Goal: Transaction & Acquisition: Purchase product/service

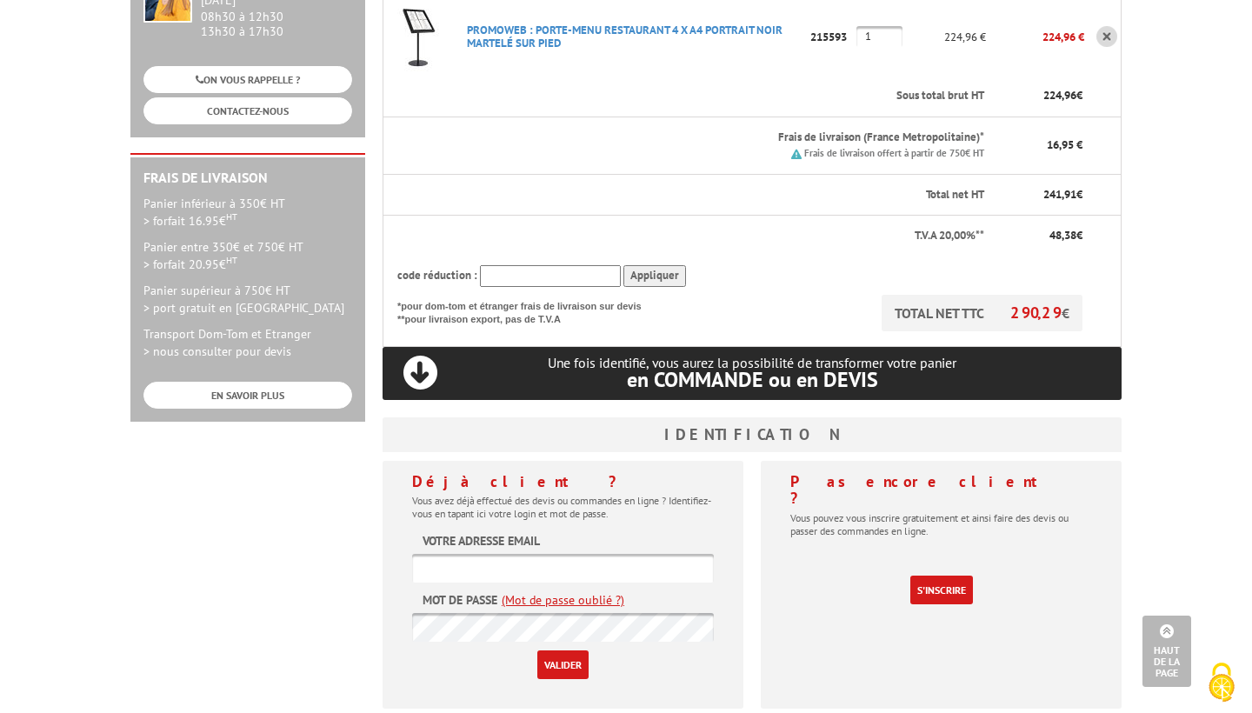
scroll to position [546, 0]
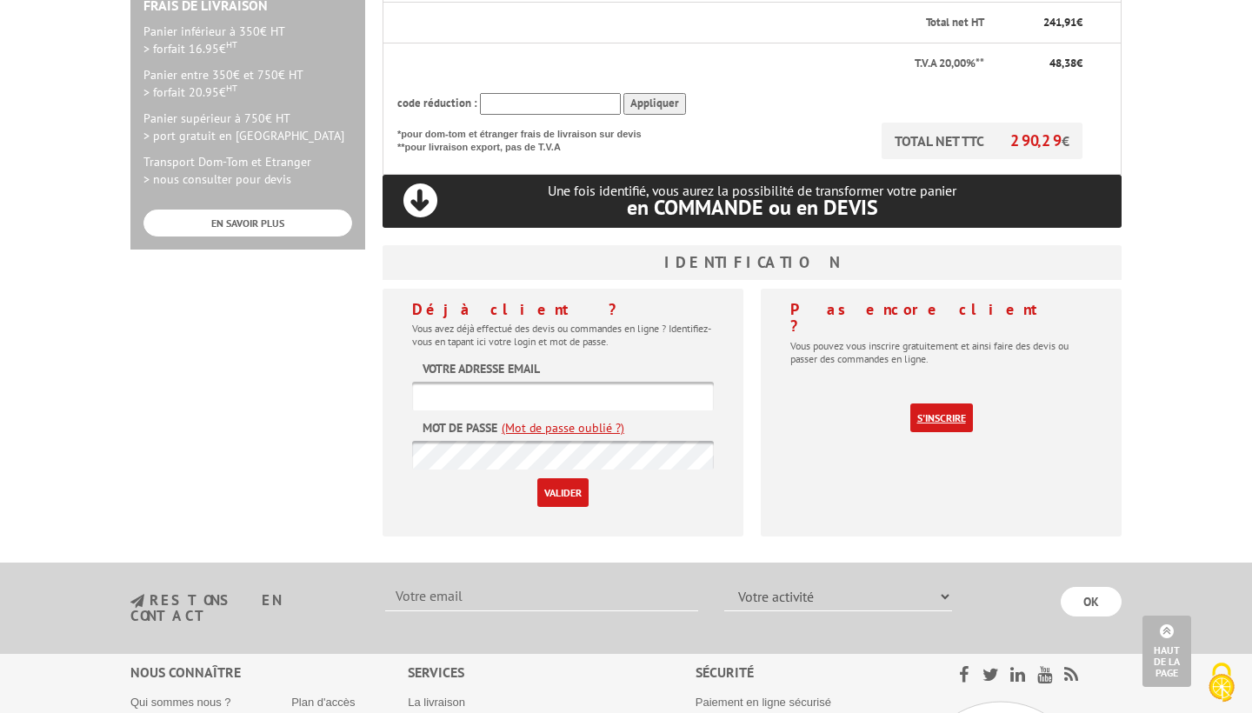
click at [946, 403] on link "S'inscrire" at bounding box center [941, 417] width 63 height 29
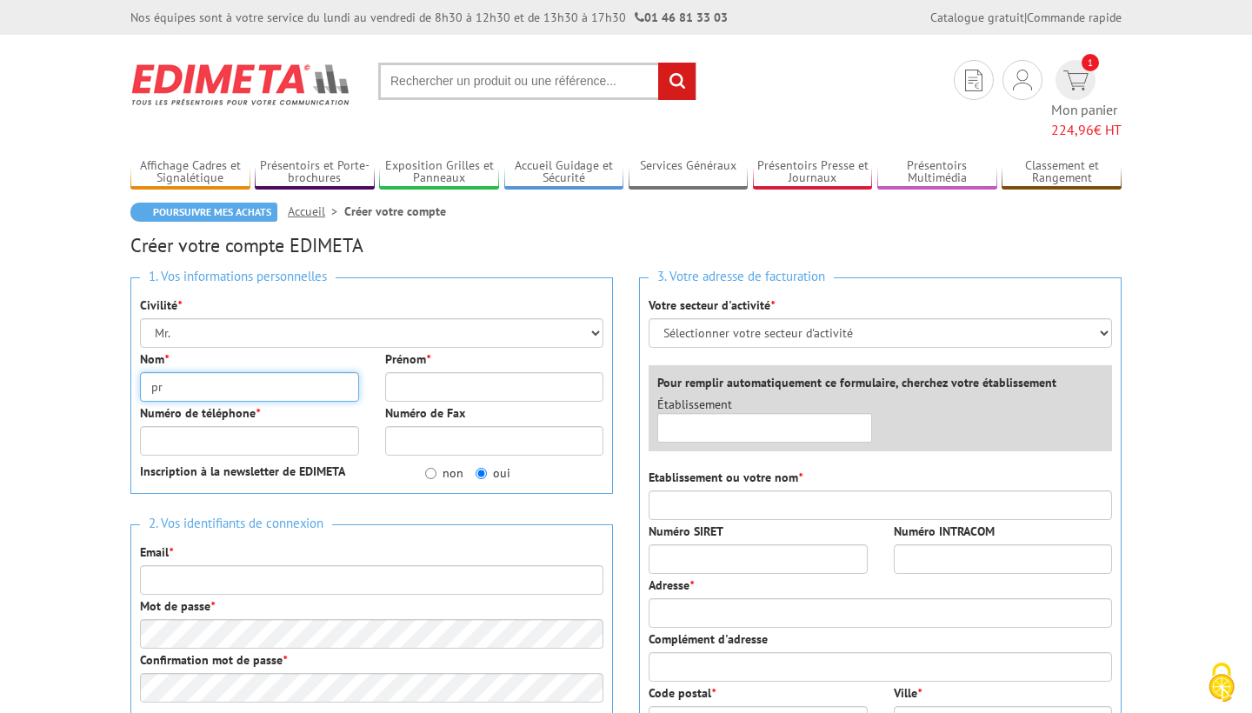
type input "p"
type input "Prime"
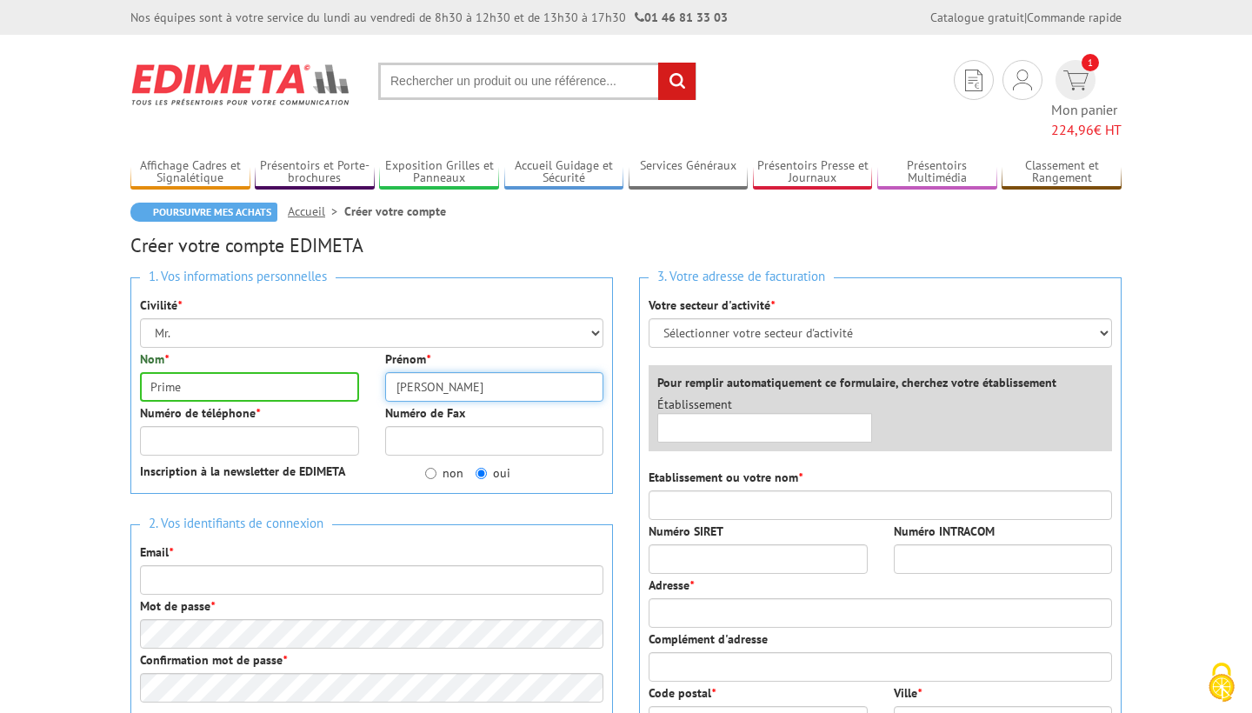
type input "Alain"
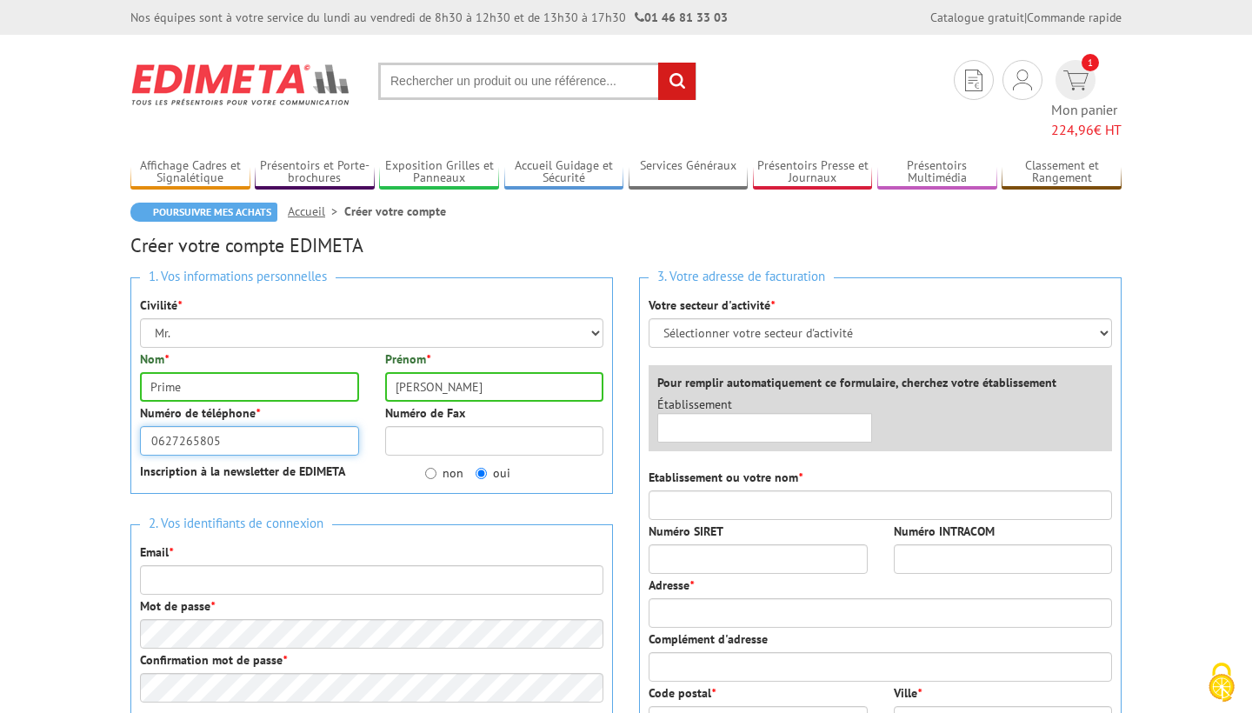
scroll to position [200, 0]
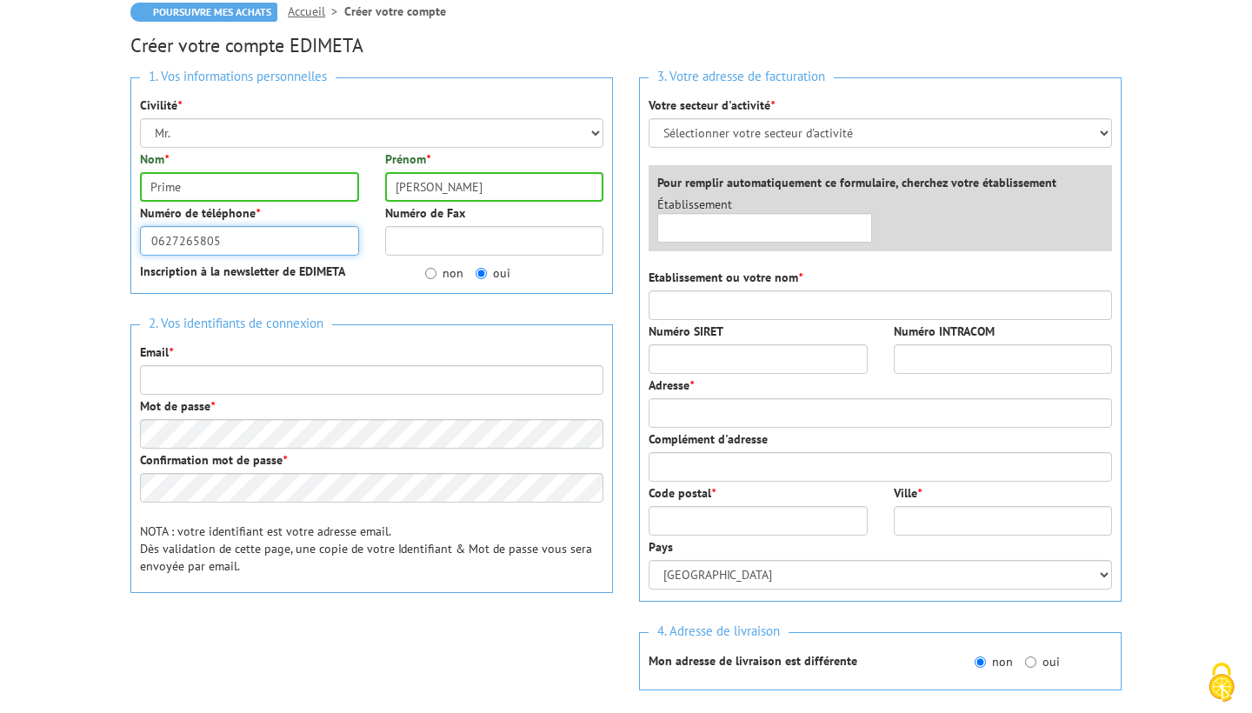
type input "0627265805"
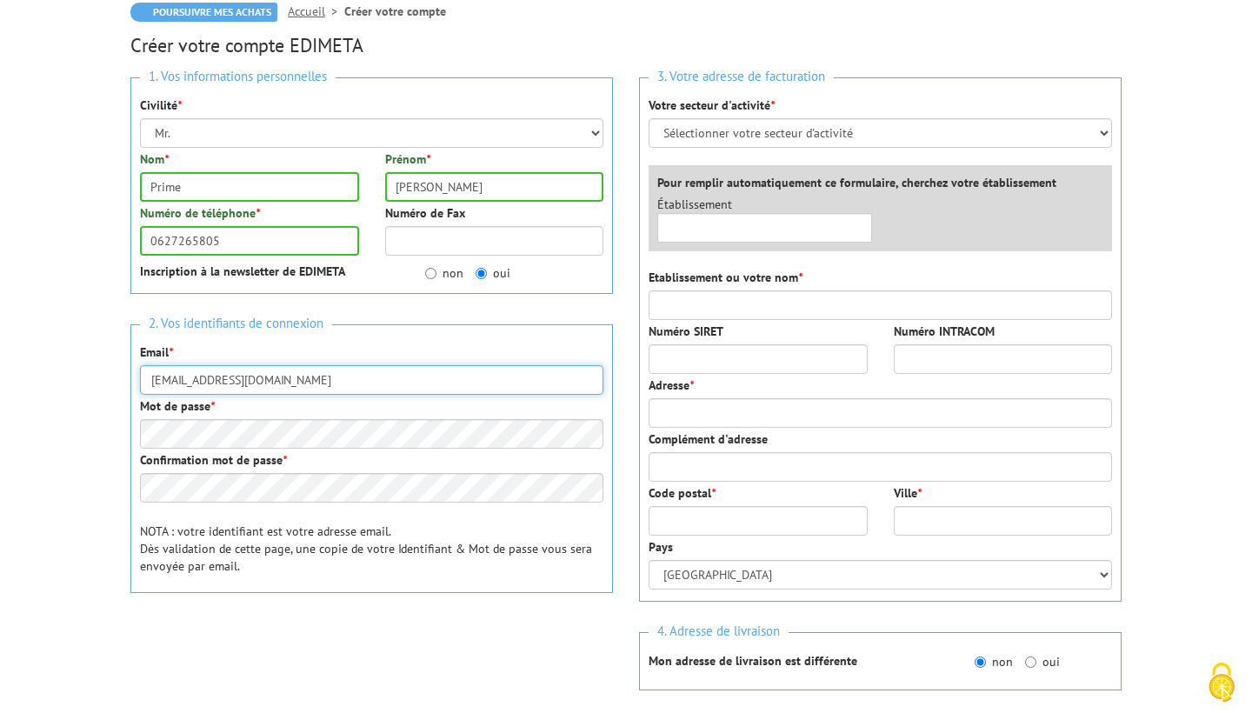
type input "primeprimeurs@gmail.com"
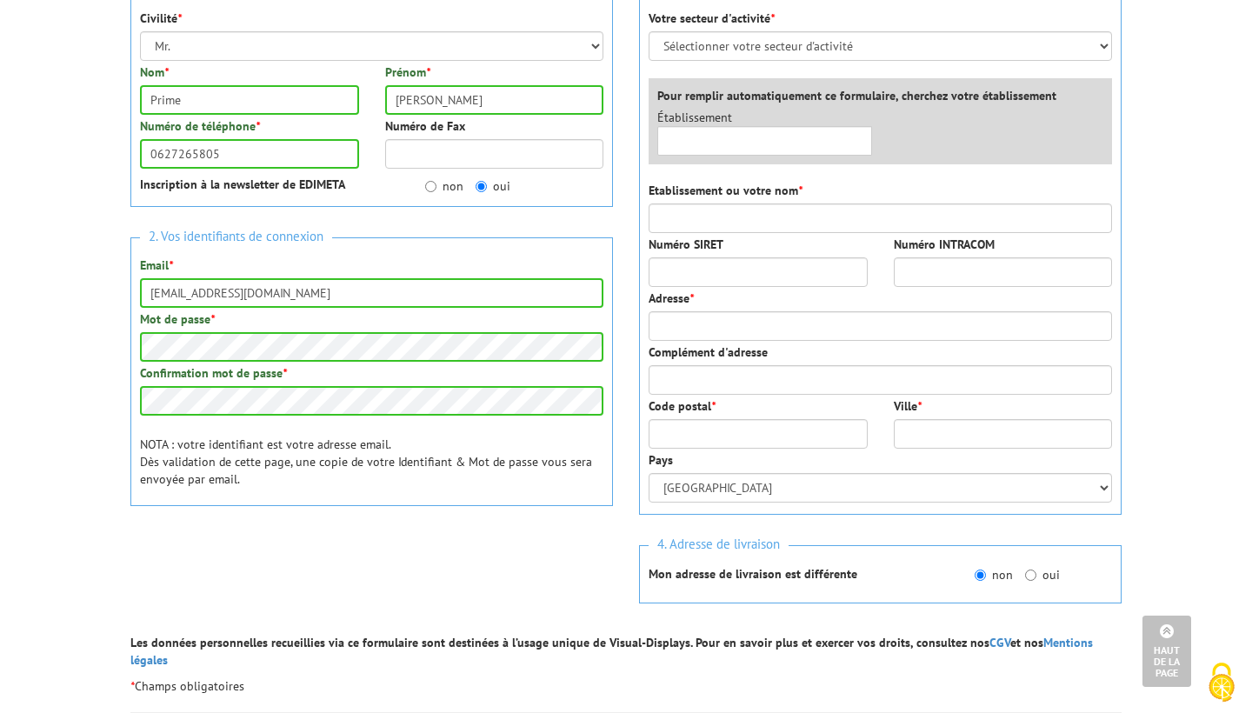
scroll to position [214, 0]
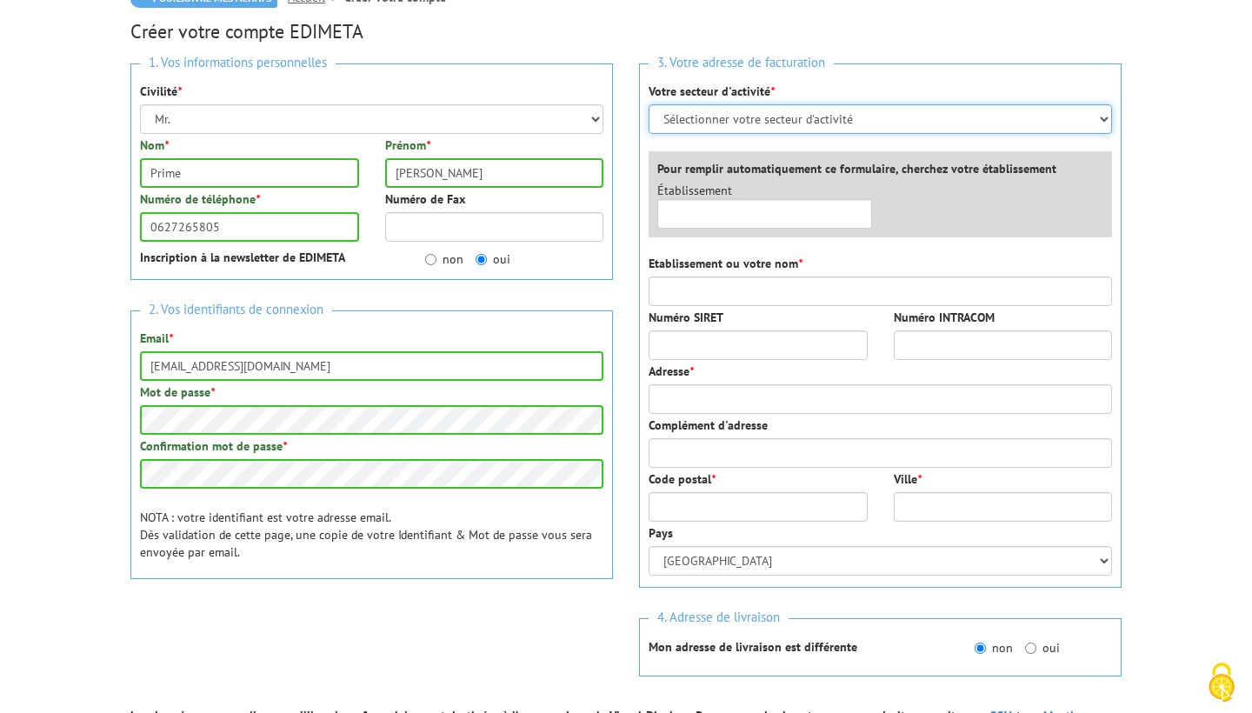
select select "877"
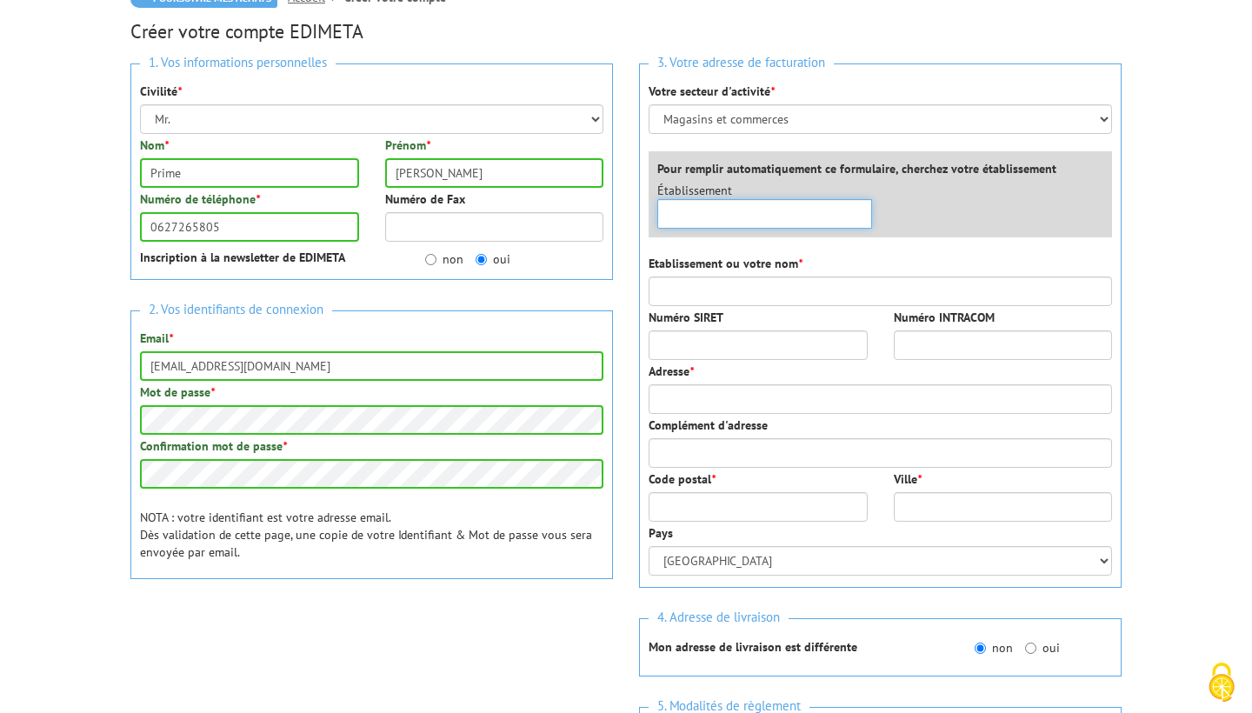
click at [707, 199] on input "text" at bounding box center [764, 214] width 215 height 30
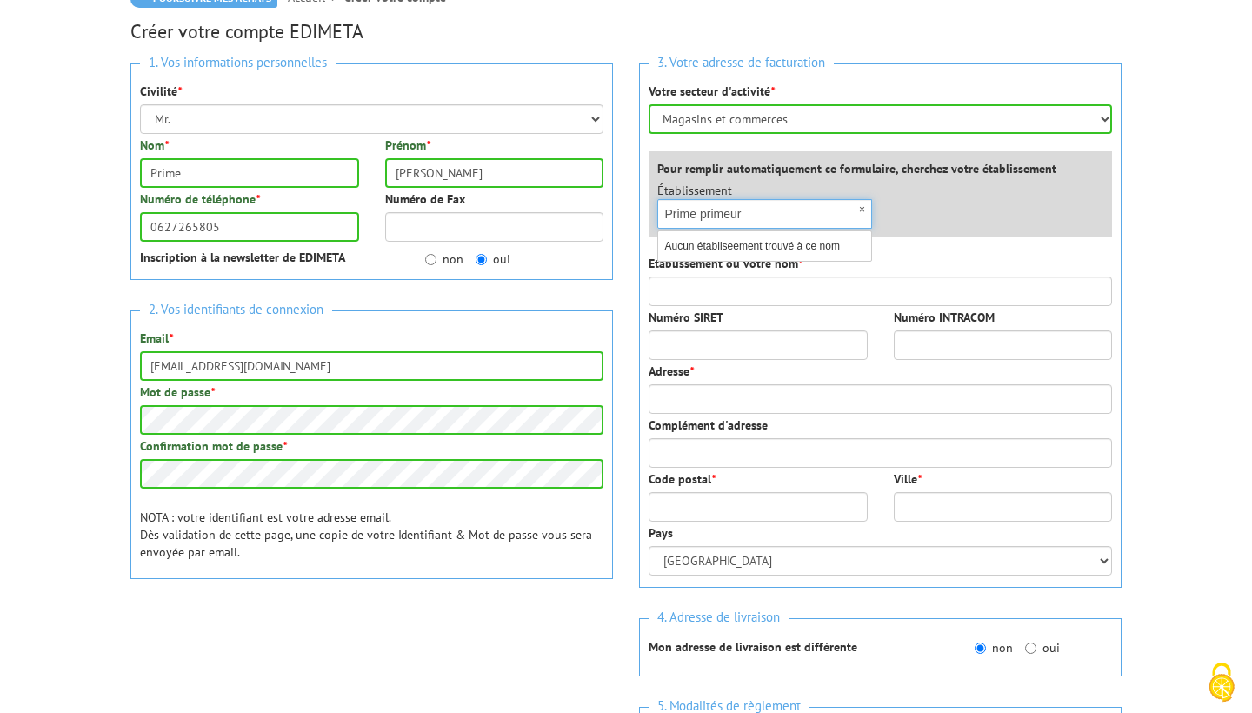
type input "Prime primeurs"
click at [862, 199] on div "×" at bounding box center [764, 214] width 215 height 30
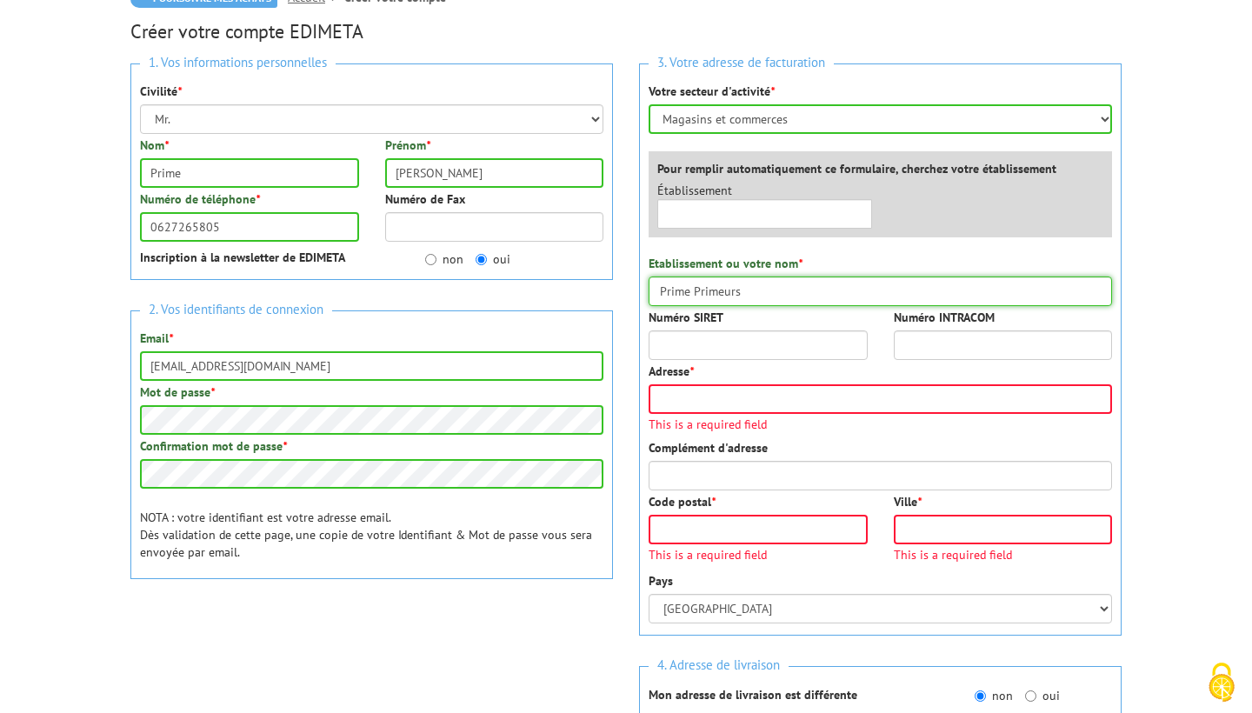
type input "Prime Primeurs"
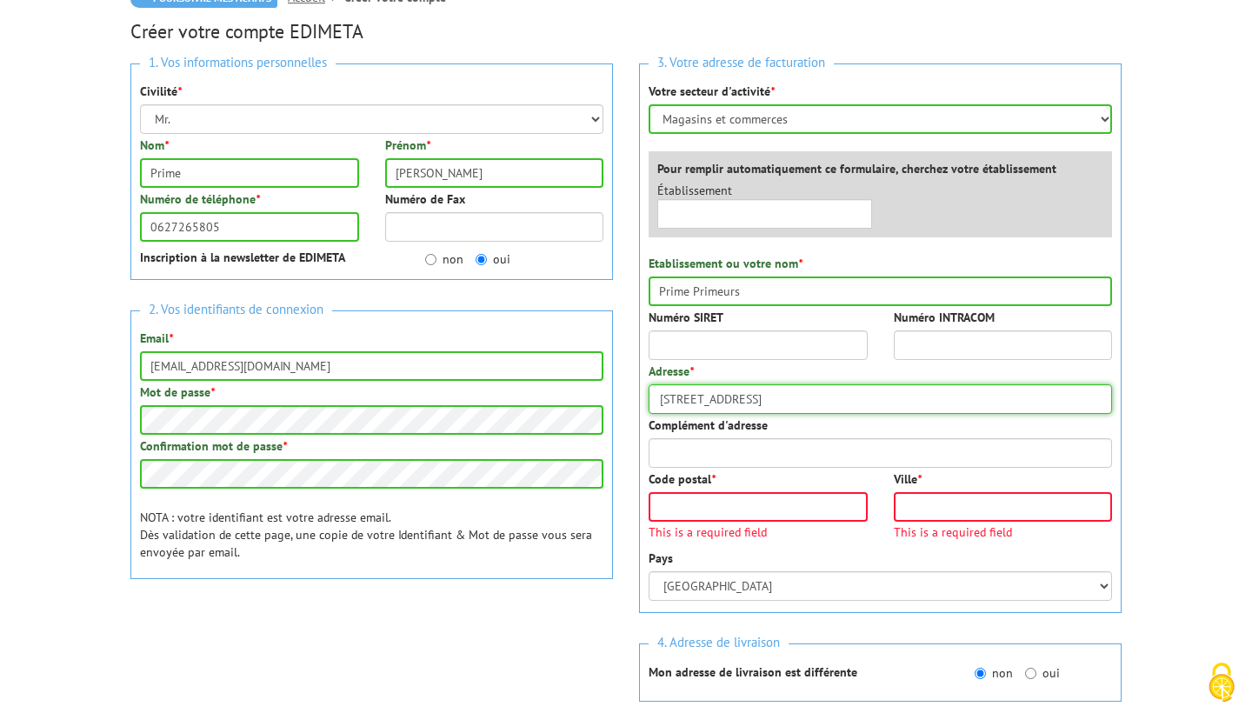
type input "[STREET_ADDRESS]"
type input "57000"
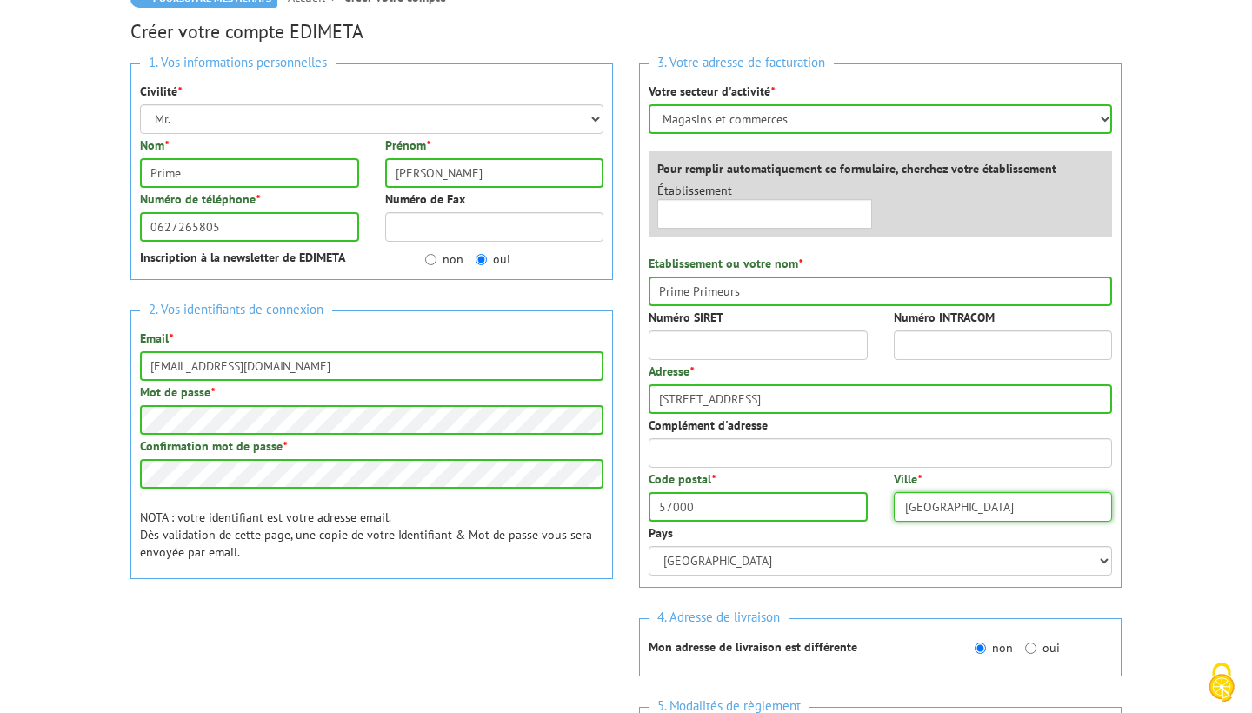
type input "[GEOGRAPHIC_DATA]"
click at [1211, 507] on body "Nos équipes sont à votre service du lundi au vendredi de 8h30 à 12h30 et de 13h…" at bounding box center [626, 594] width 1252 height 1616
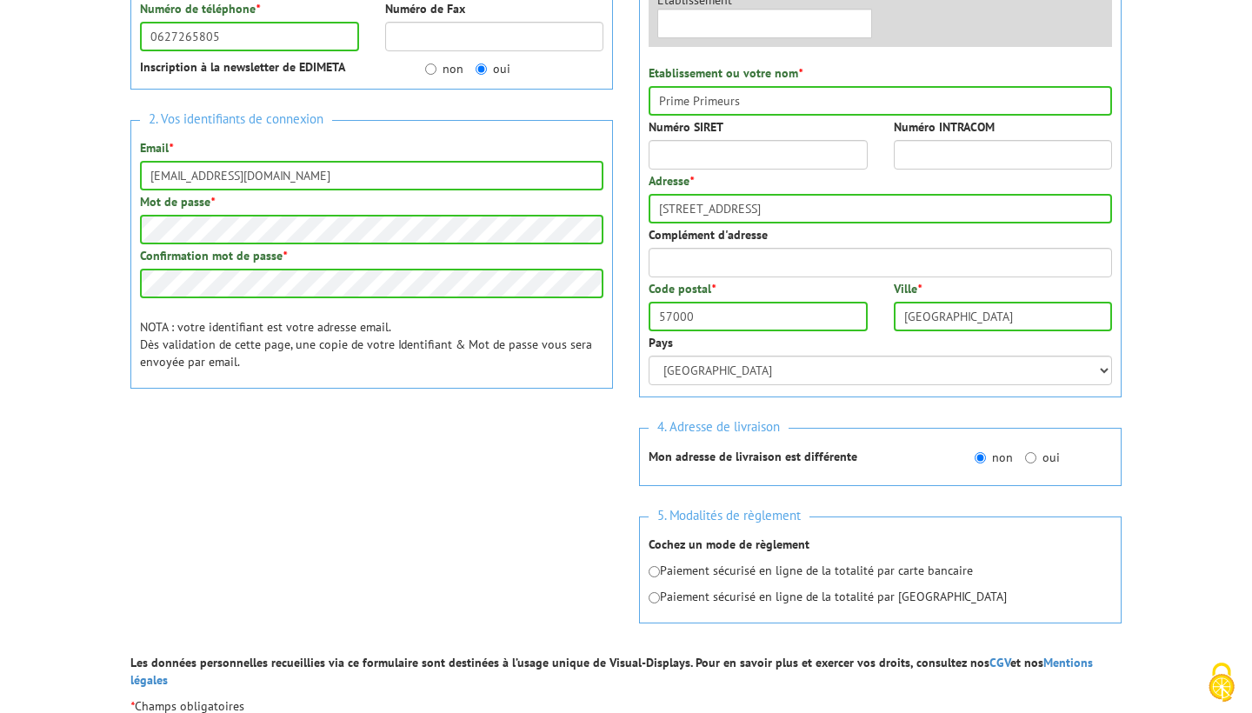
scroll to position [440, 0]
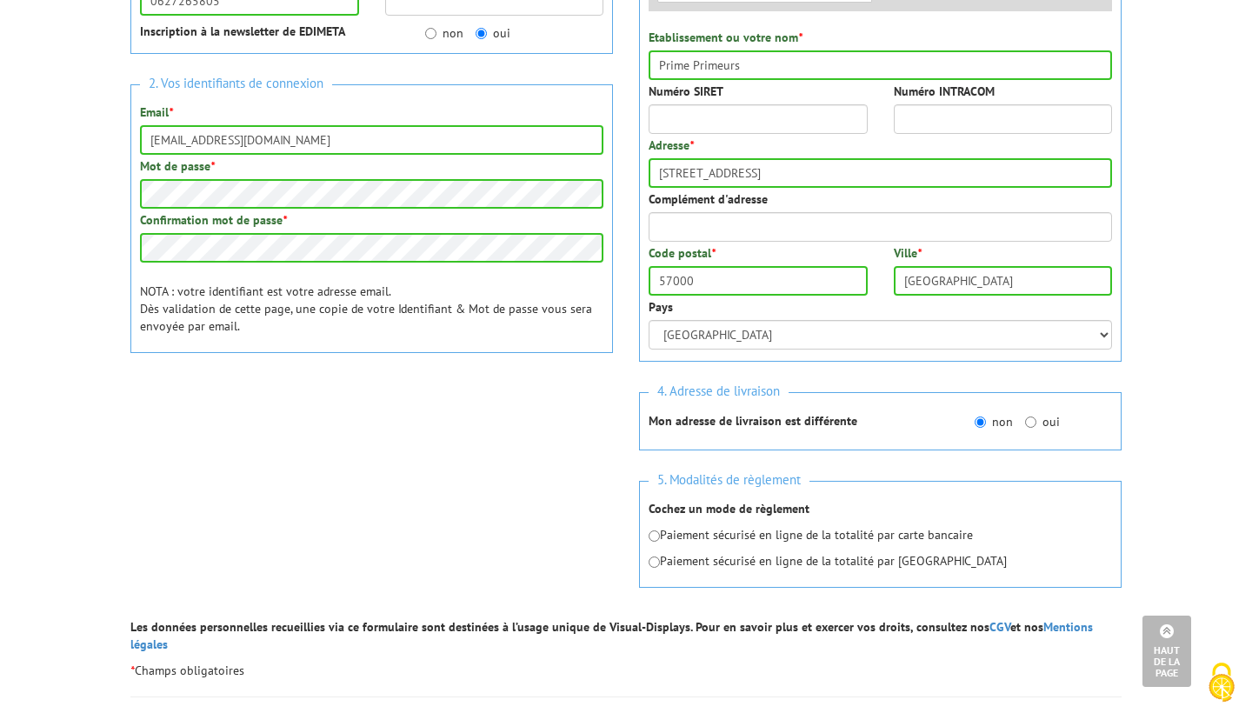
click at [656, 530] on input "radio" at bounding box center [654, 535] width 11 height 11
radio input "true"
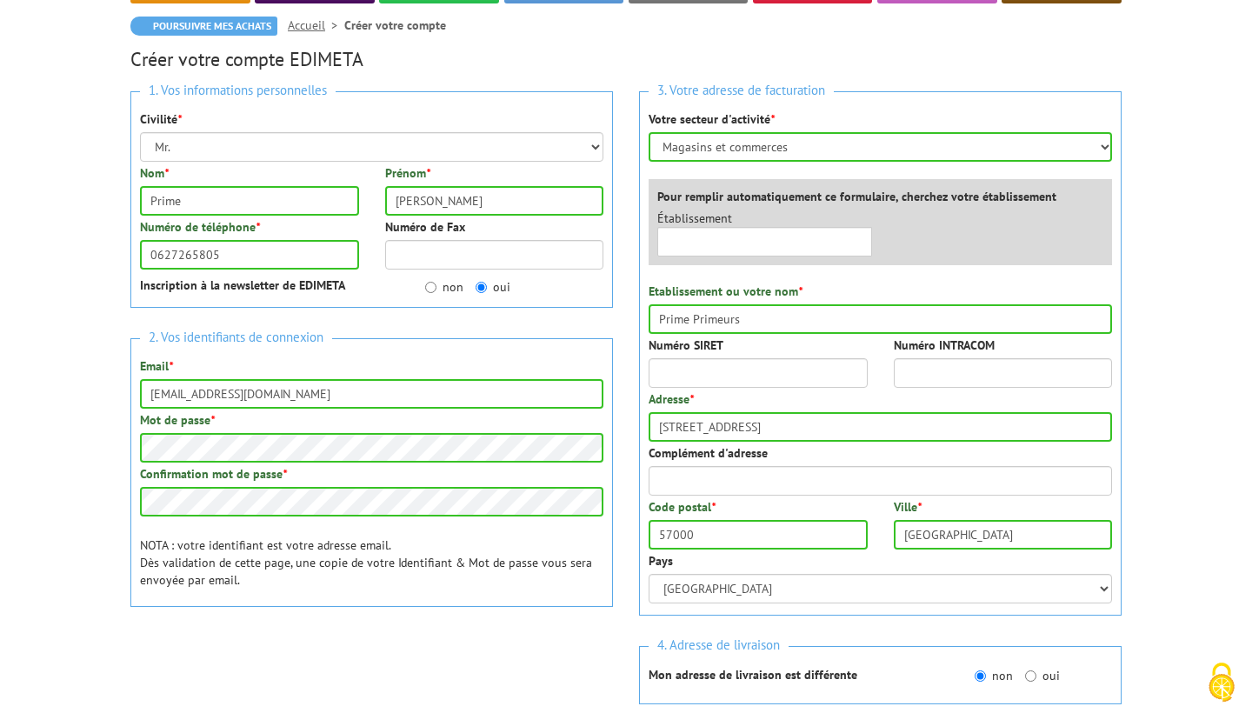
scroll to position [185, 0]
click at [753, 359] on input "Numéro SIRET" at bounding box center [758, 374] width 219 height 30
paste input "36780064600047"
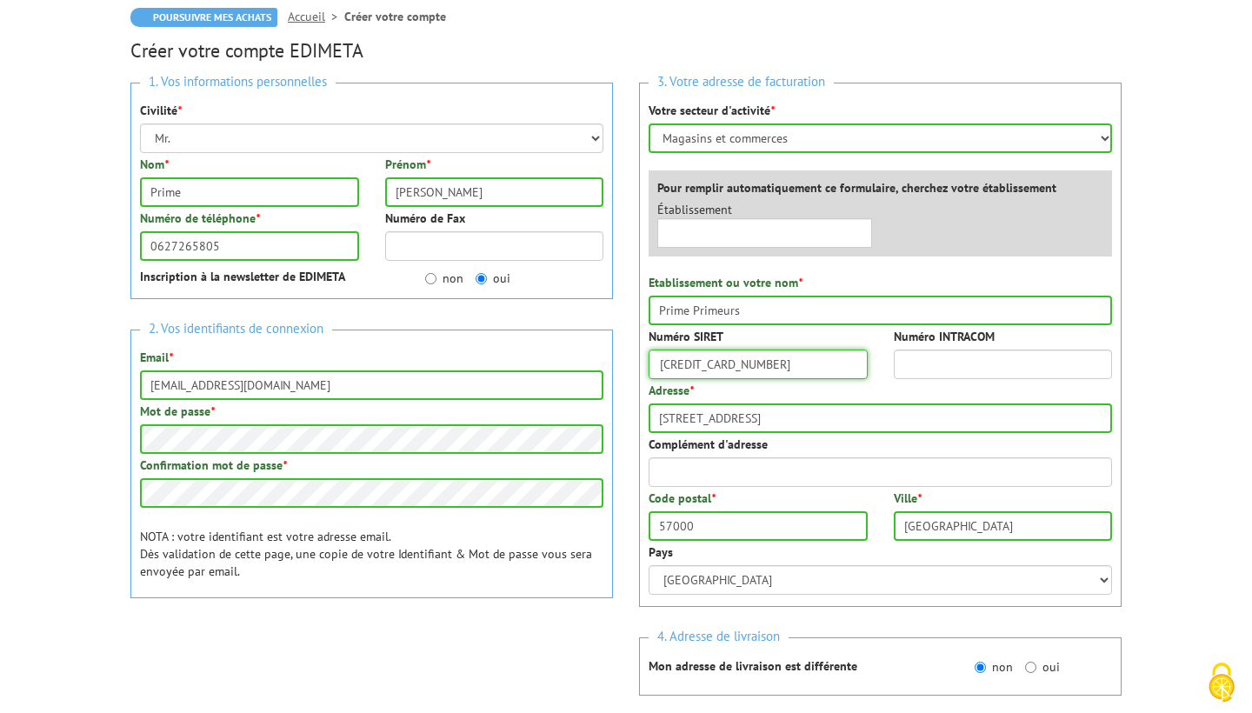
scroll to position [358, 0]
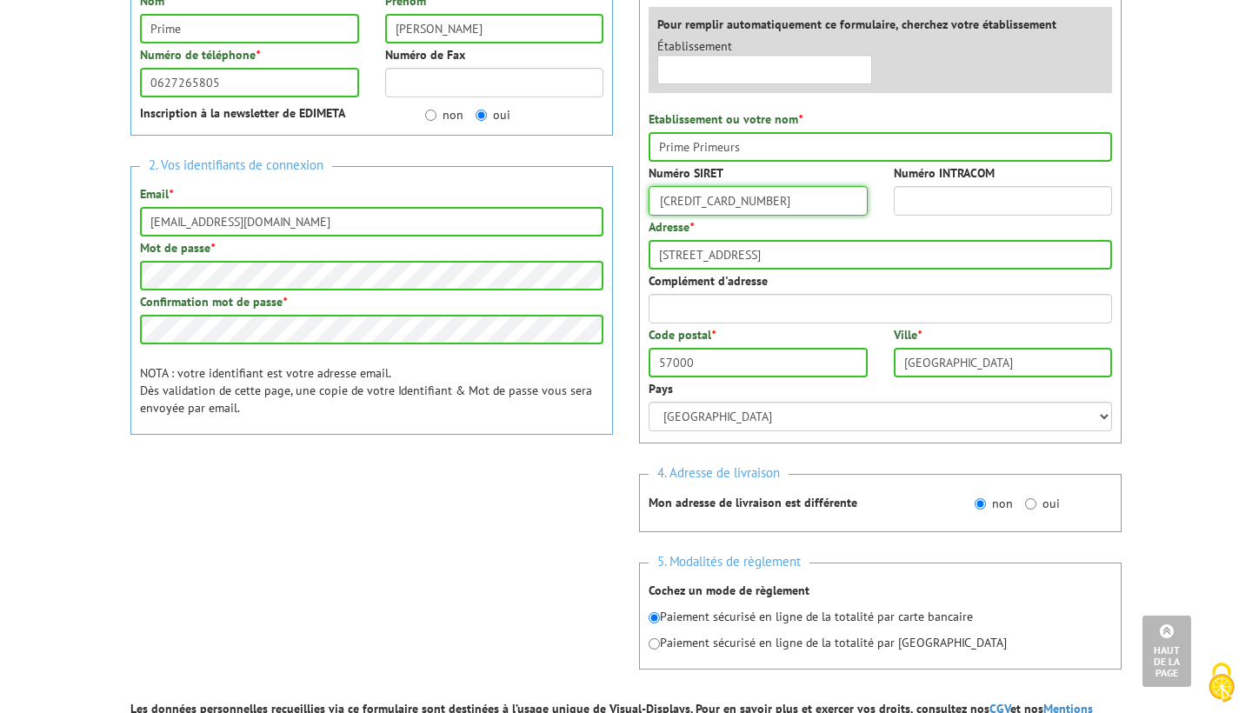
type input "36780064600047"
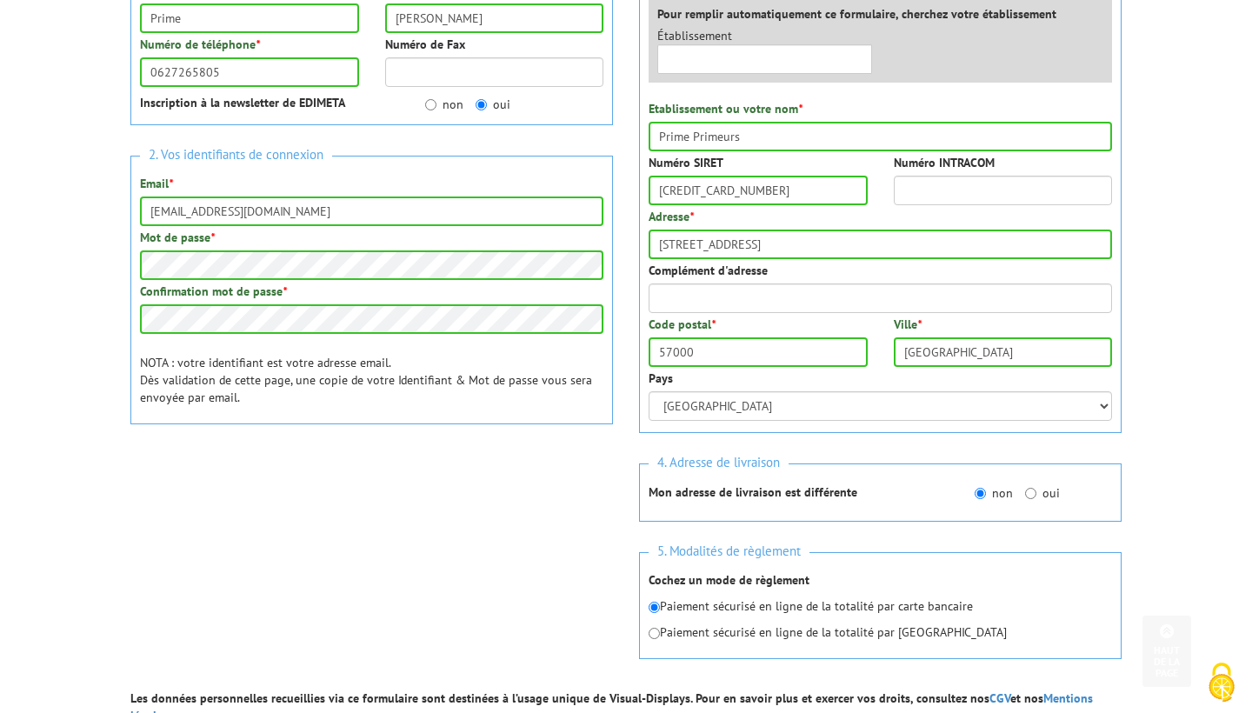
scroll to position [446, 0]
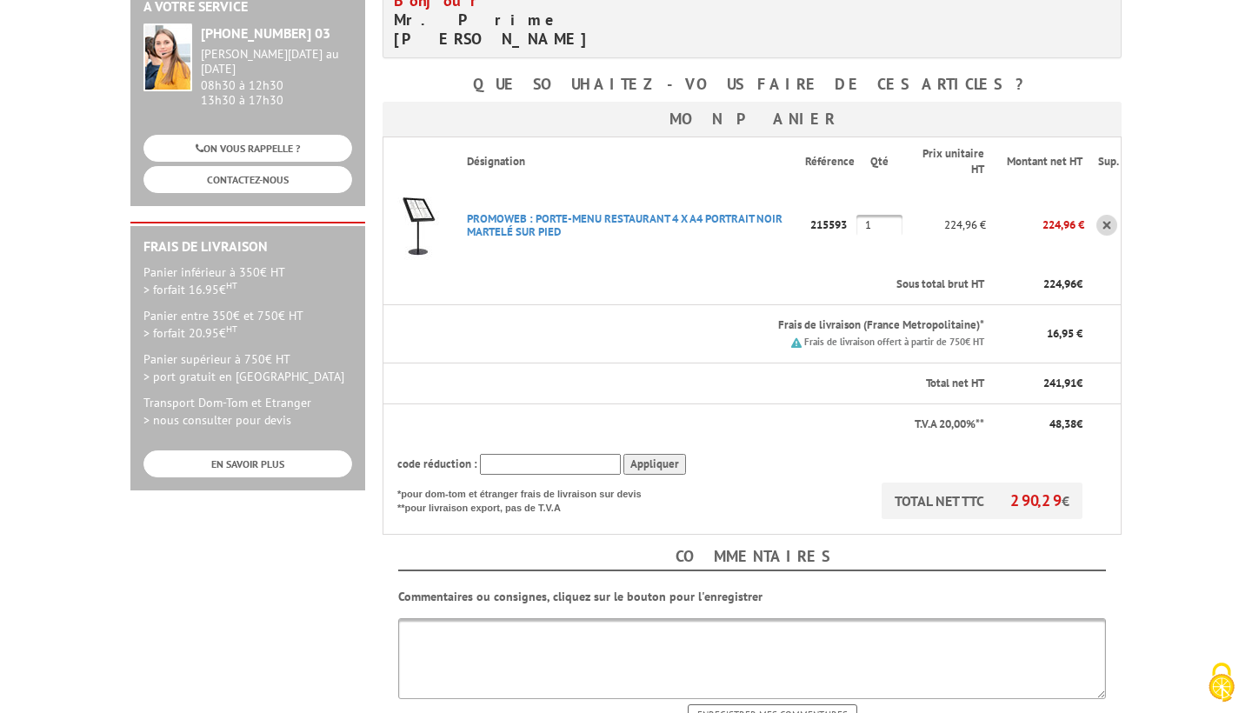
scroll to position [391, 0]
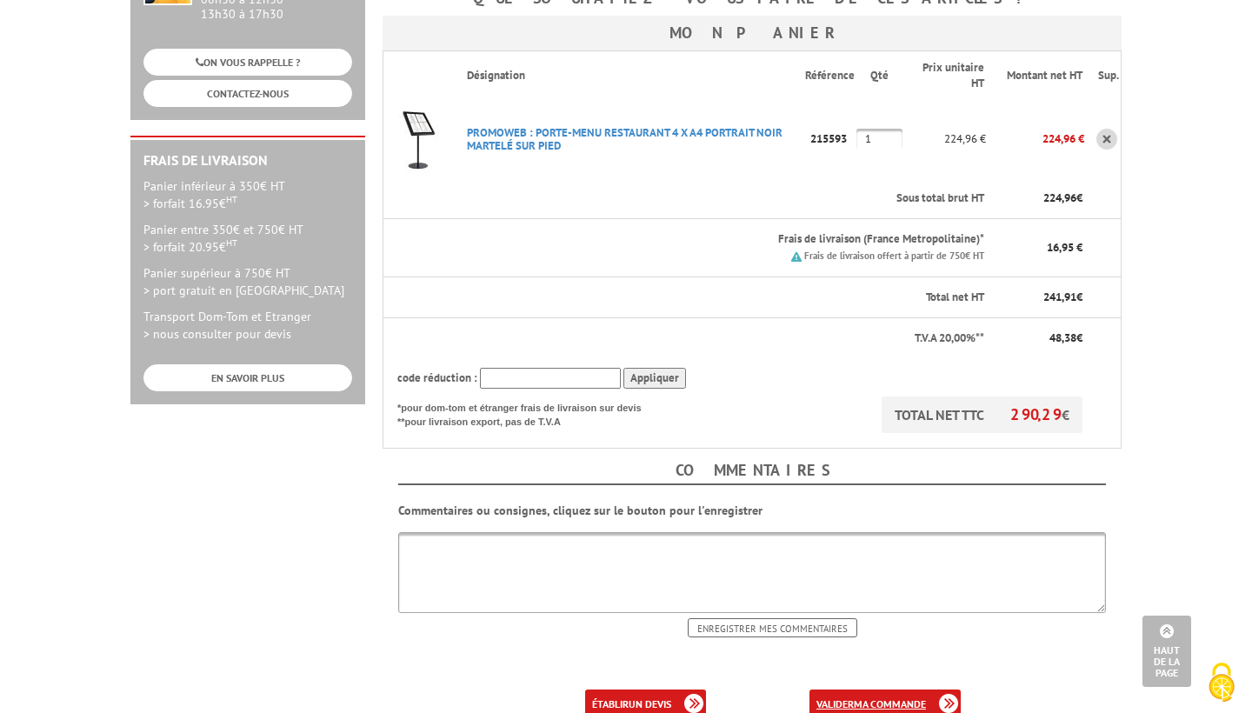
click at [856, 697] on b "ma commande" at bounding box center [890, 703] width 72 height 13
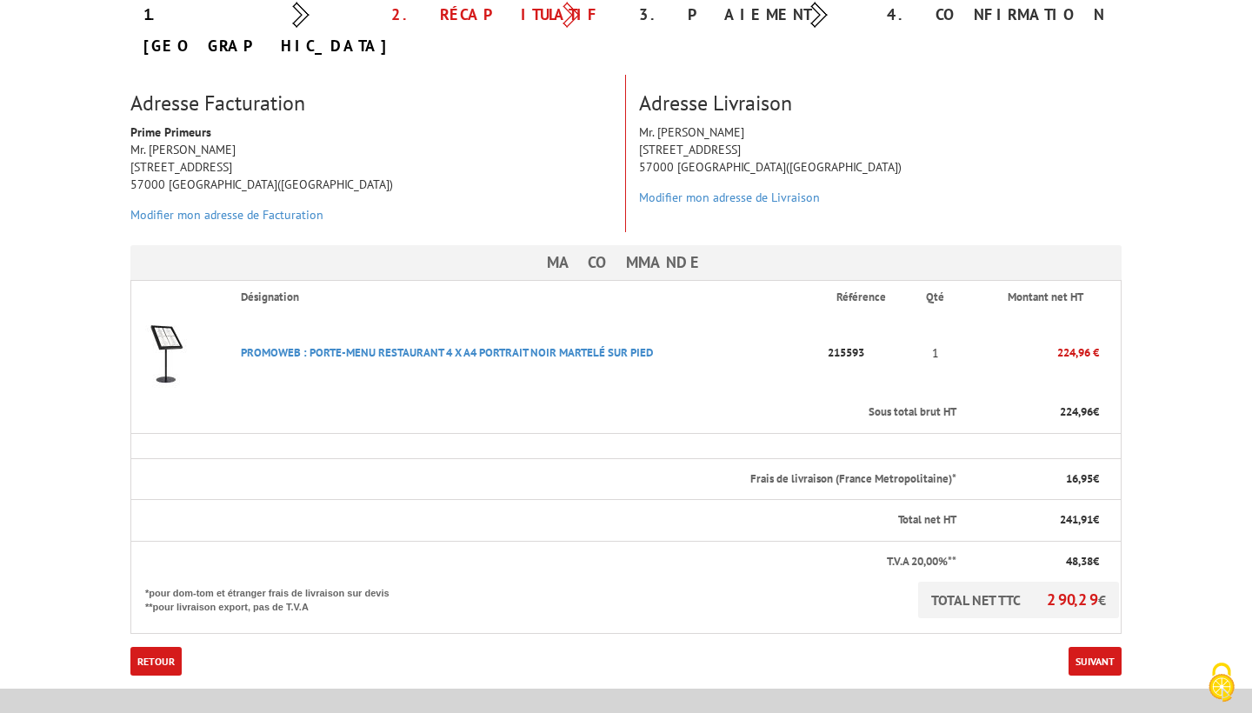
scroll to position [375, 0]
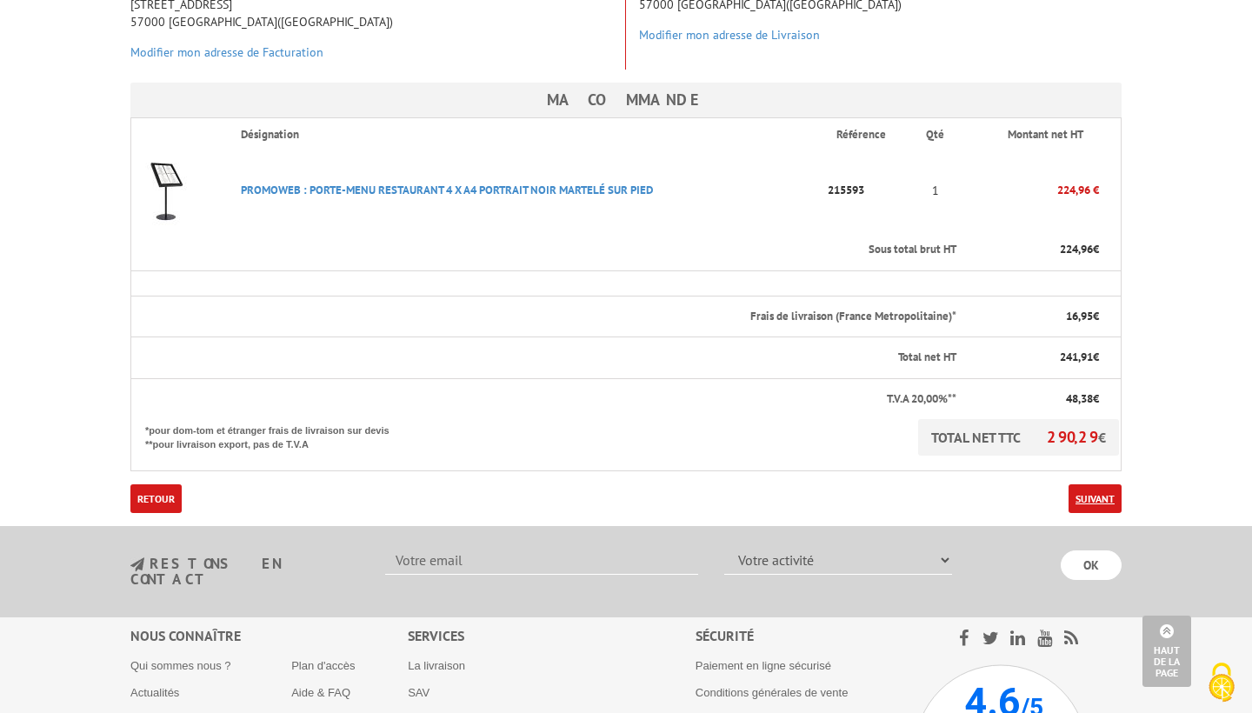
click at [1092, 484] on link "Suivant" at bounding box center [1094, 498] width 53 height 29
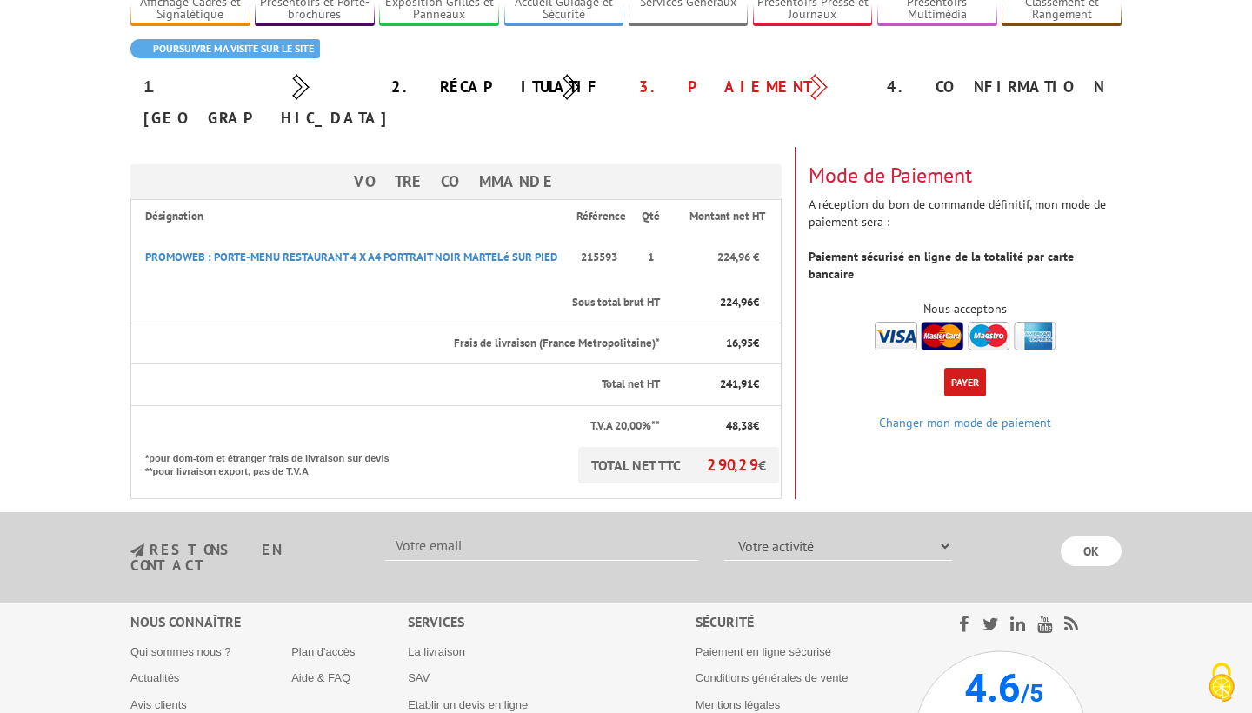
scroll to position [108, 0]
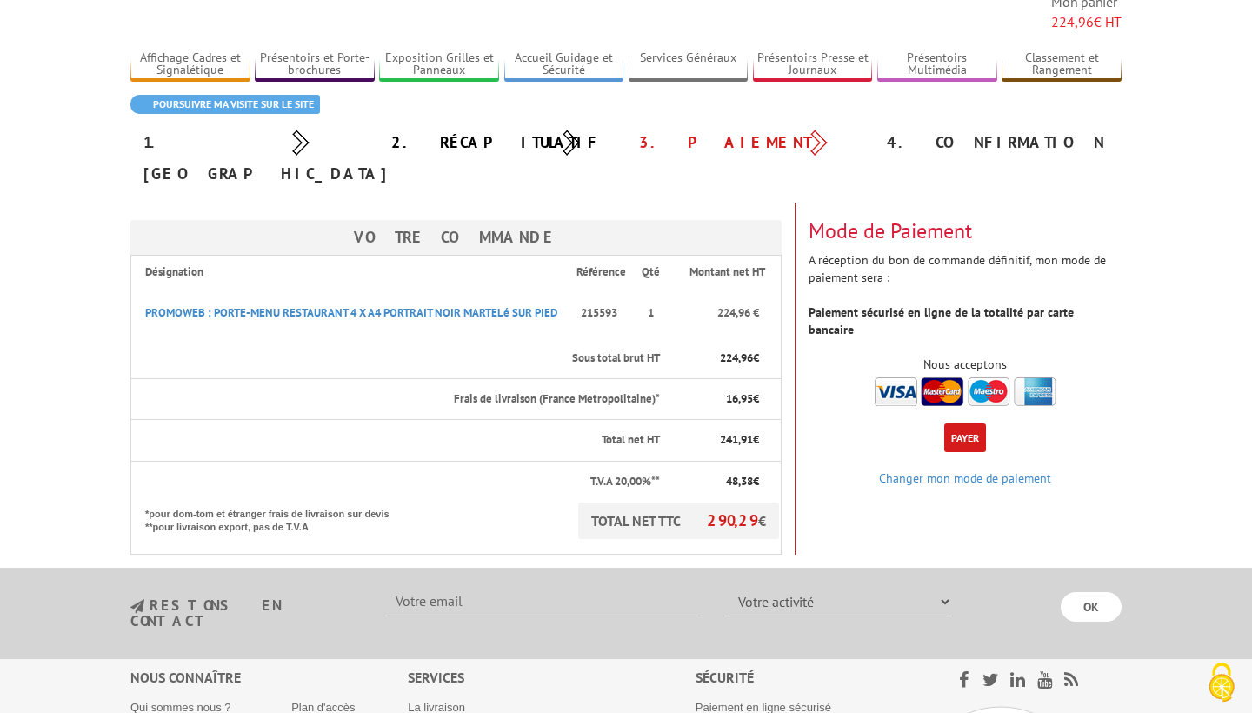
click at [974, 423] on button "Payer" at bounding box center [965, 437] width 42 height 29
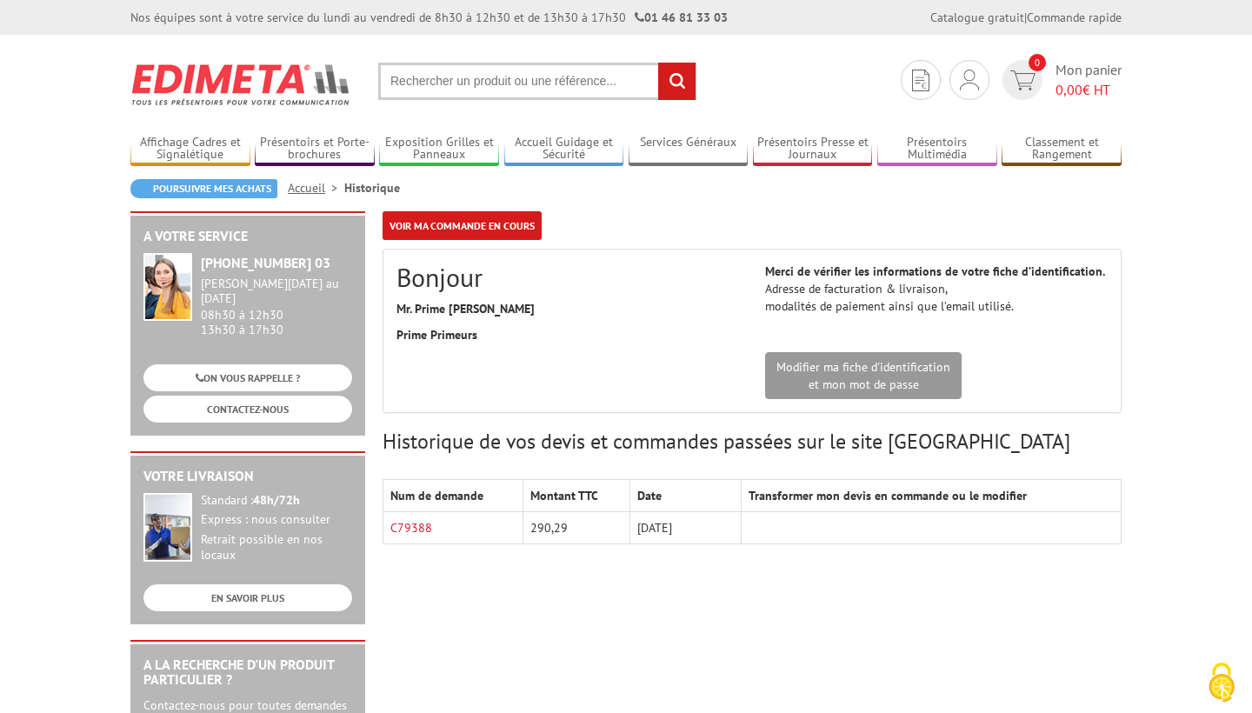
scroll to position [130, 0]
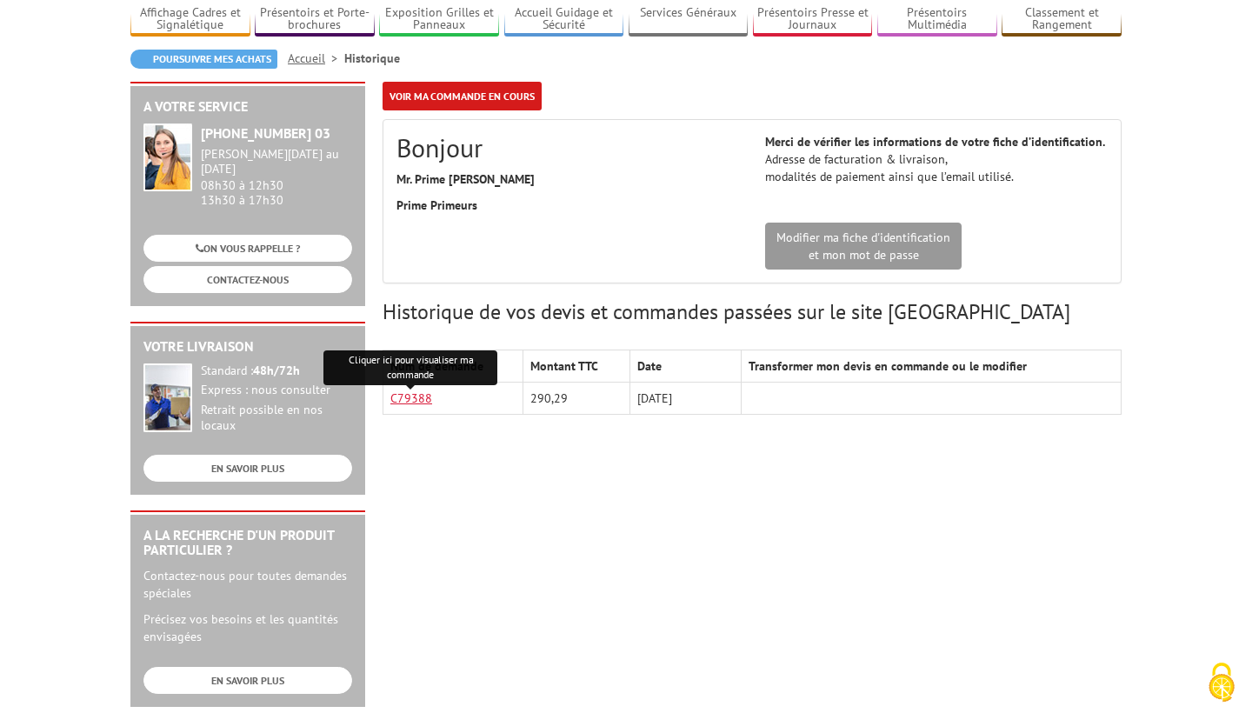
click at [412, 396] on link "C79388" at bounding box center [411, 398] width 42 height 16
